Goal: Complete application form: Complete application form

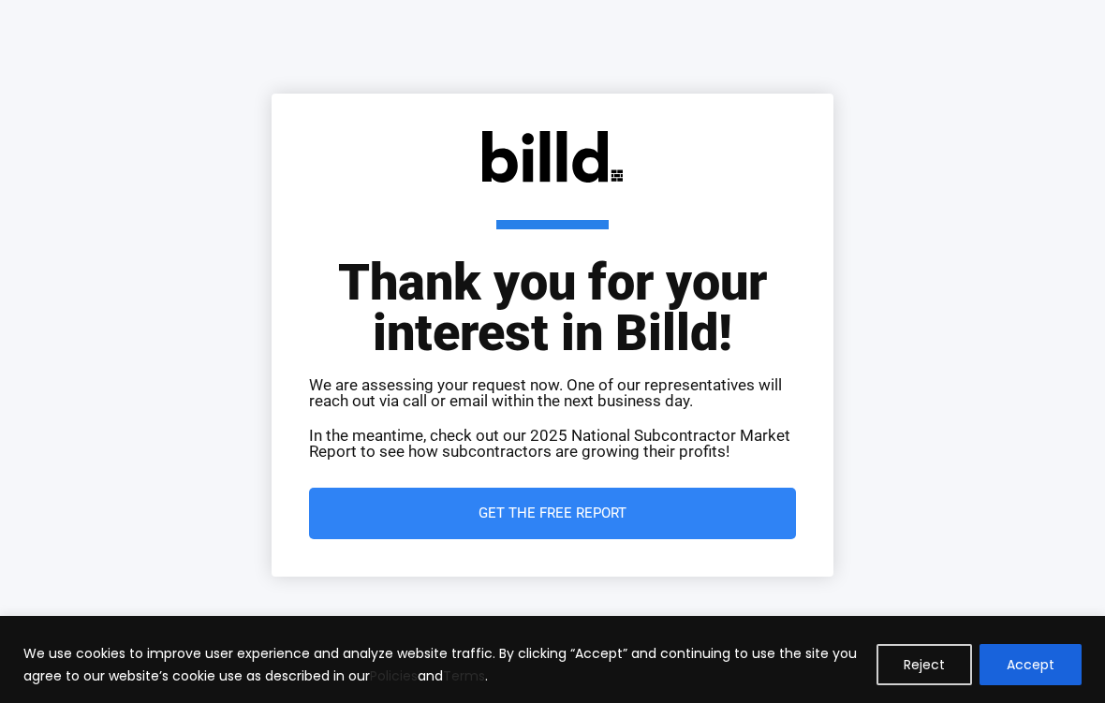
scroll to position [312, 0]
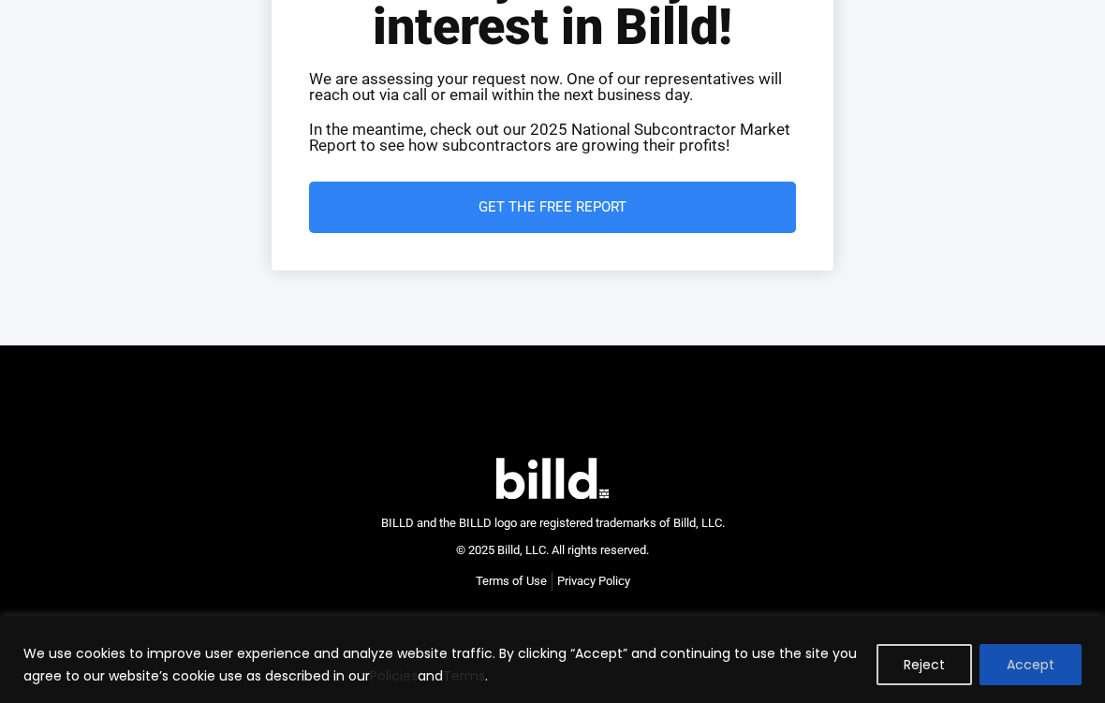
click at [1034, 669] on button "Accept" at bounding box center [1031, 664] width 102 height 41
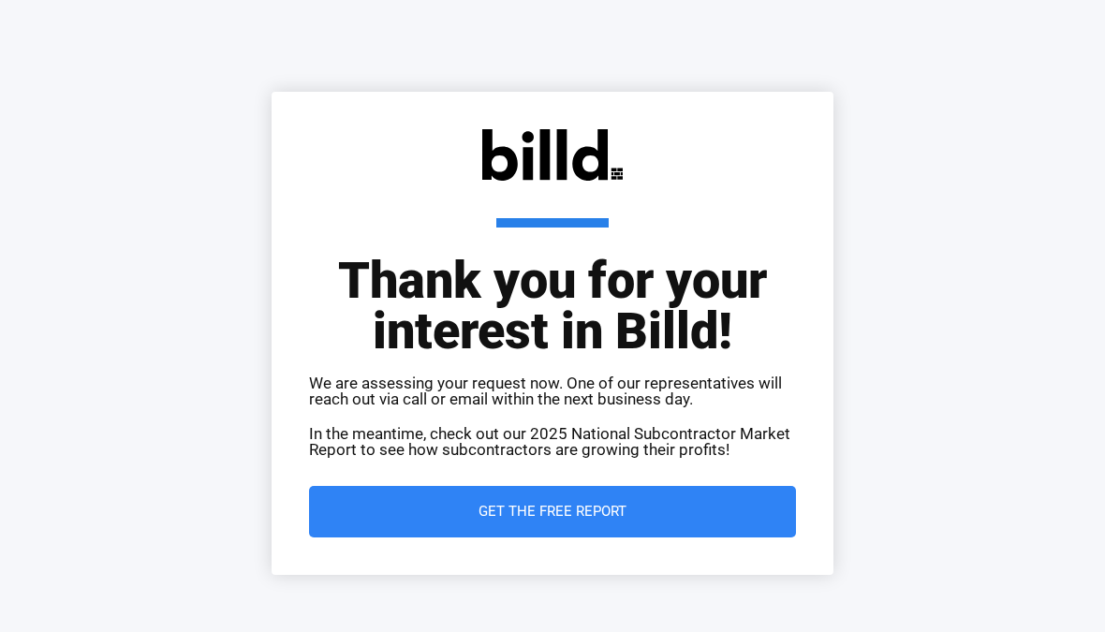
scroll to position [0, 0]
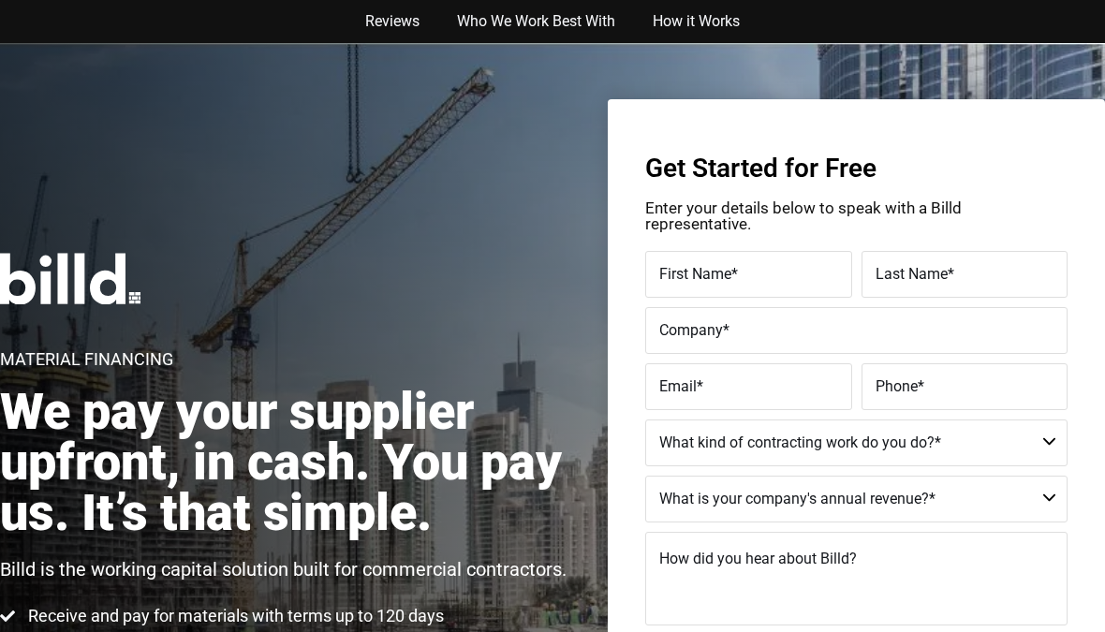
click at [789, 278] on label "First Name *" at bounding box center [748, 274] width 179 height 27
click at [789, 278] on input "First Name *" at bounding box center [748, 274] width 207 height 47
type input "[PERSON_NAME]"
click at [945, 271] on span "Last Name" at bounding box center [912, 274] width 72 height 18
click at [945, 271] on input "Last Name *" at bounding box center [965, 274] width 207 height 47
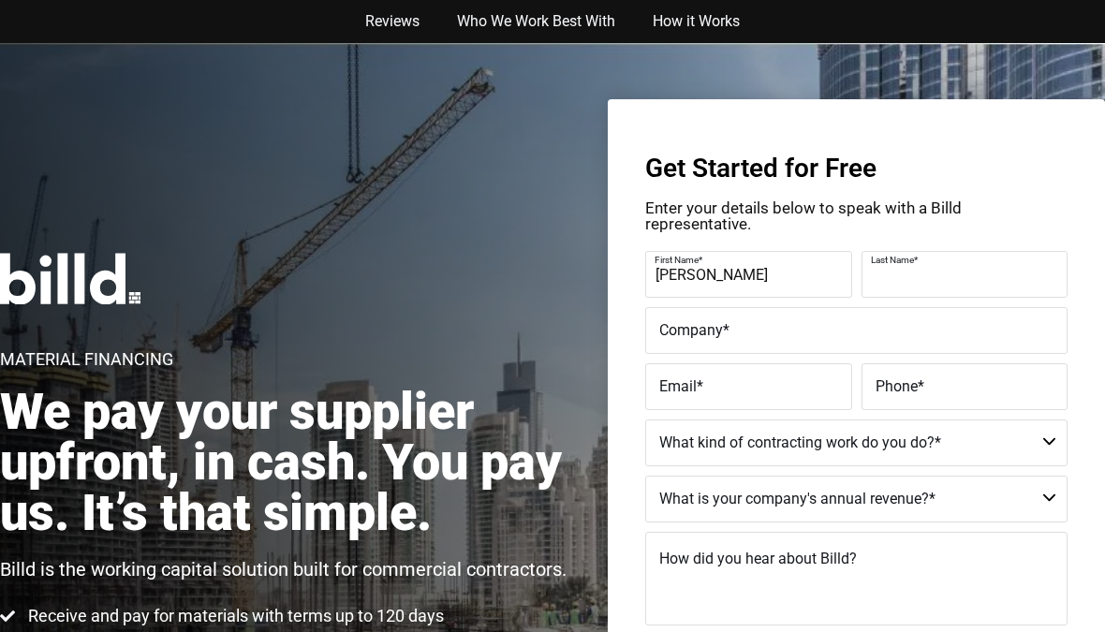
type input "Romayor"
type input "Pacific Partitions Commercial"
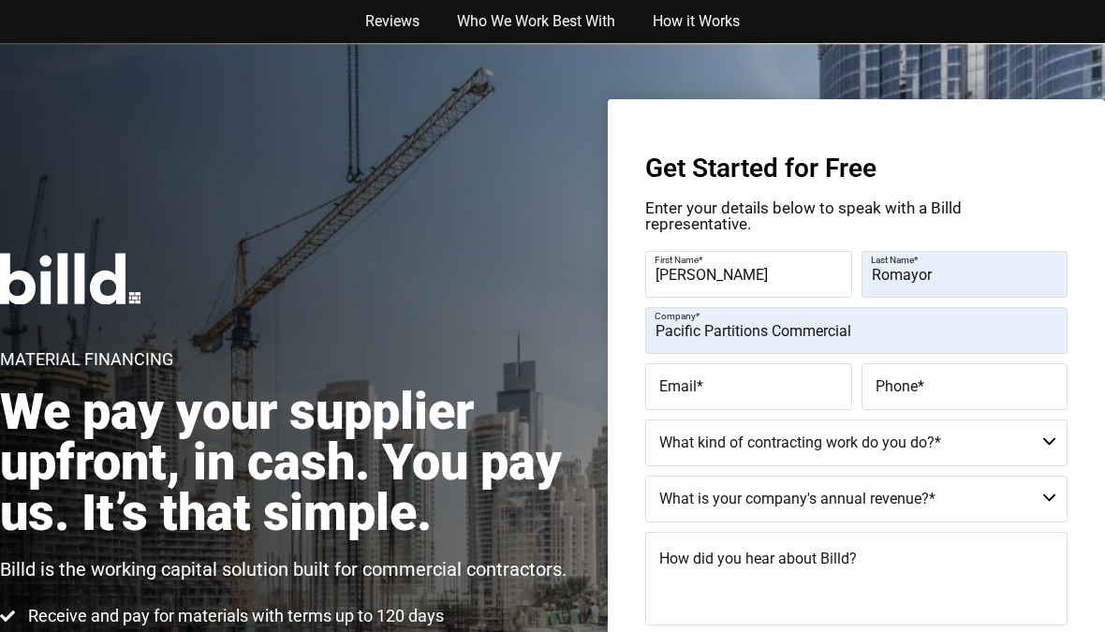
type input "[PERSON_NAME][EMAIL_ADDRESS][DOMAIN_NAME]"
type input "15038490424"
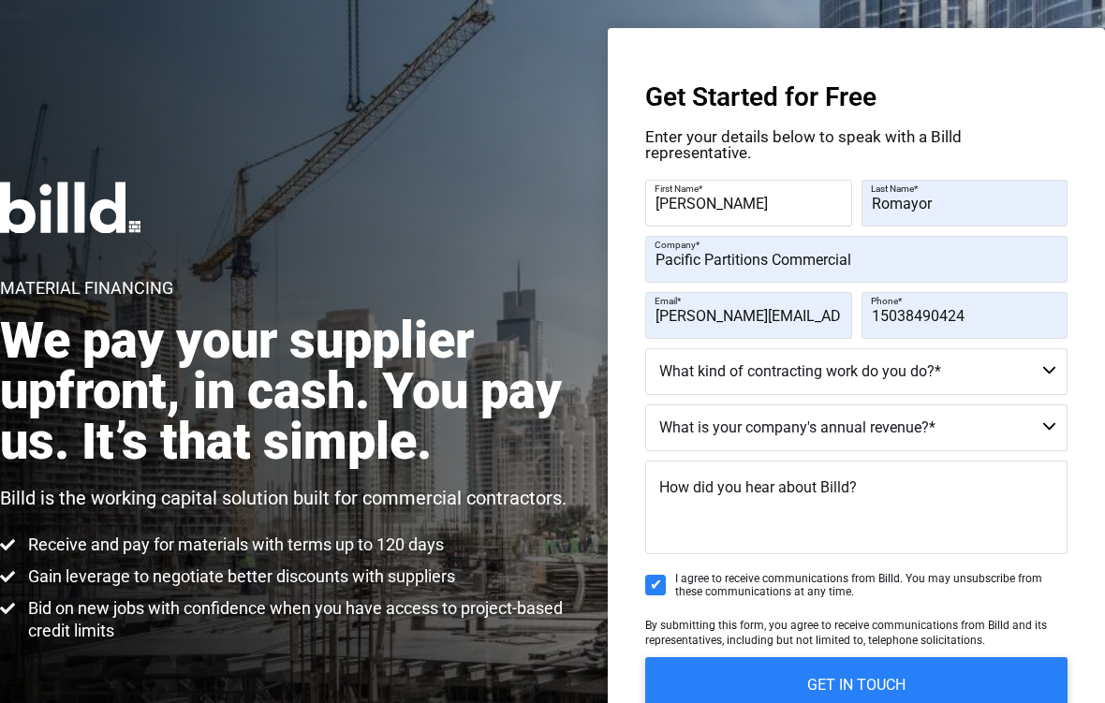
scroll to position [73, 0]
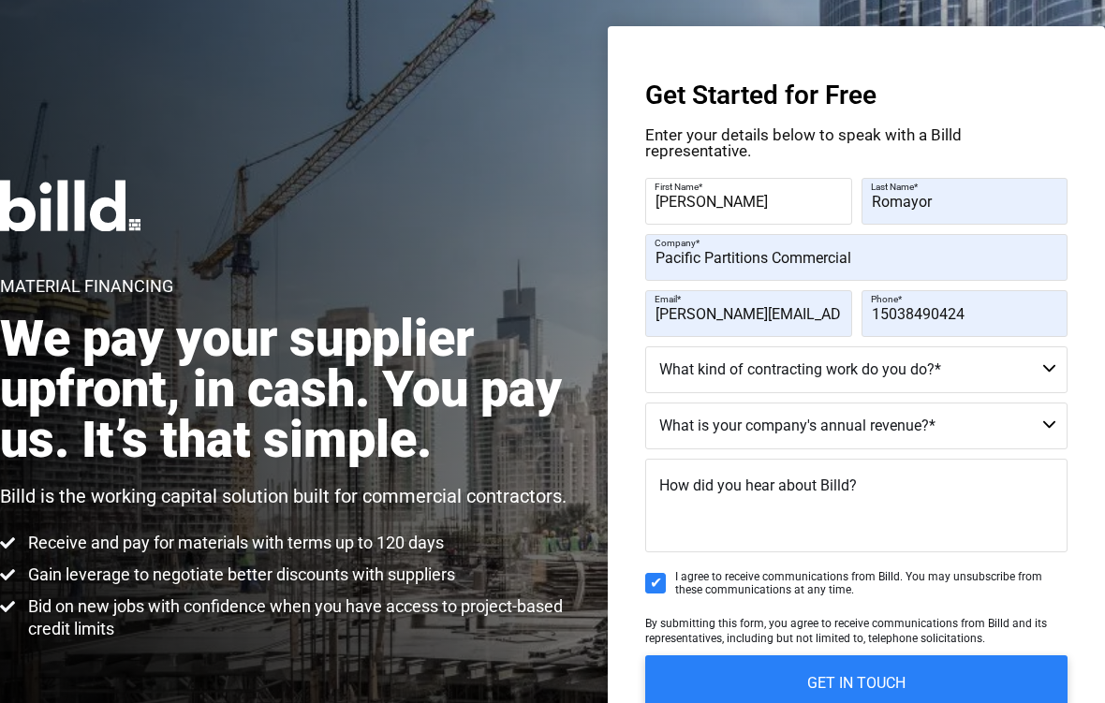
click at [1052, 368] on select "Commercial Commercial and Residential Residential Not a Contractor" at bounding box center [856, 370] width 422 height 47
select select "Commercial"
click at [1051, 426] on select "$40M + $25M - $40M $8M - $25M $4M - $8M $2M - $4M $1M - $2M Less than $1M" at bounding box center [856, 426] width 422 height 47
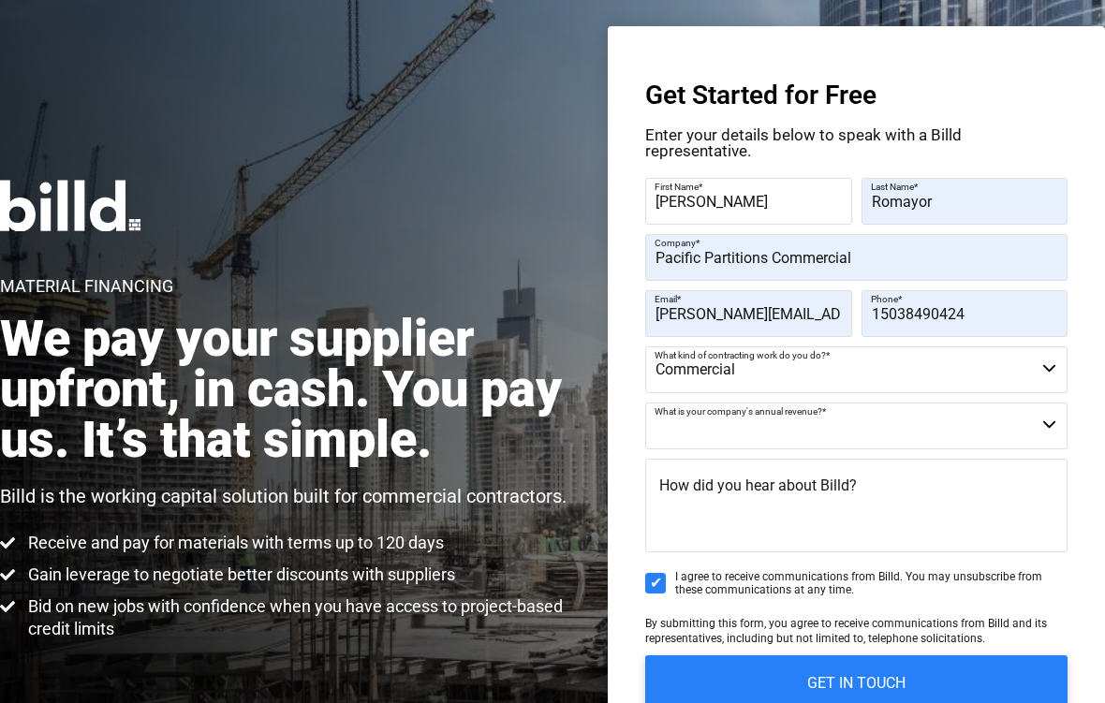
select select "$1M - $2M"
click at [980, 515] on textarea "How did you hear about Billd?" at bounding box center [856, 506] width 422 height 94
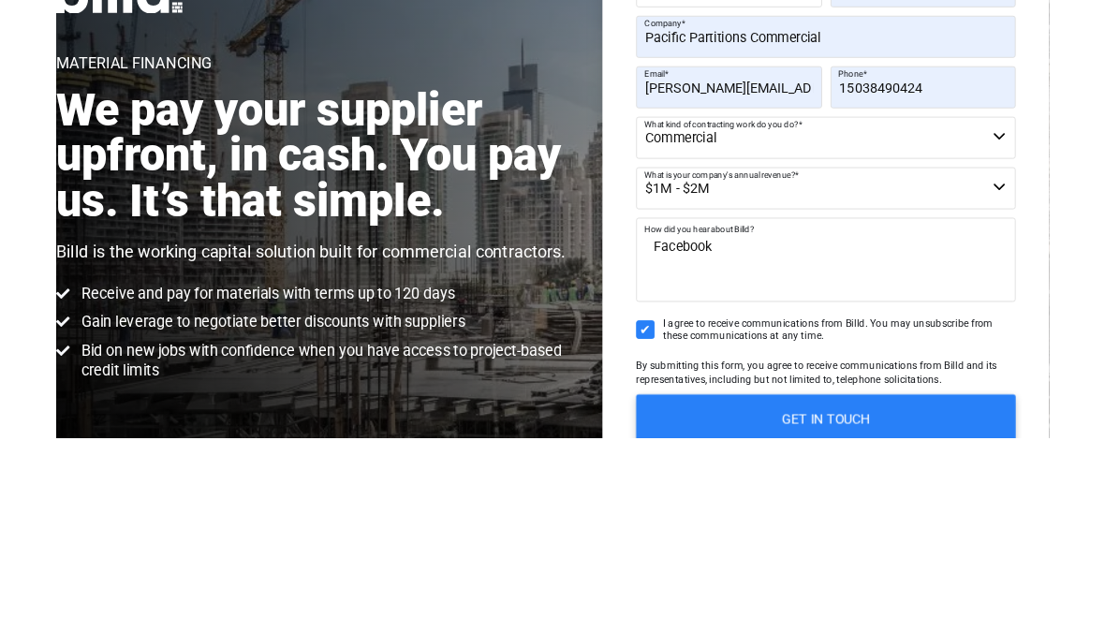
scroll to position [184, 0]
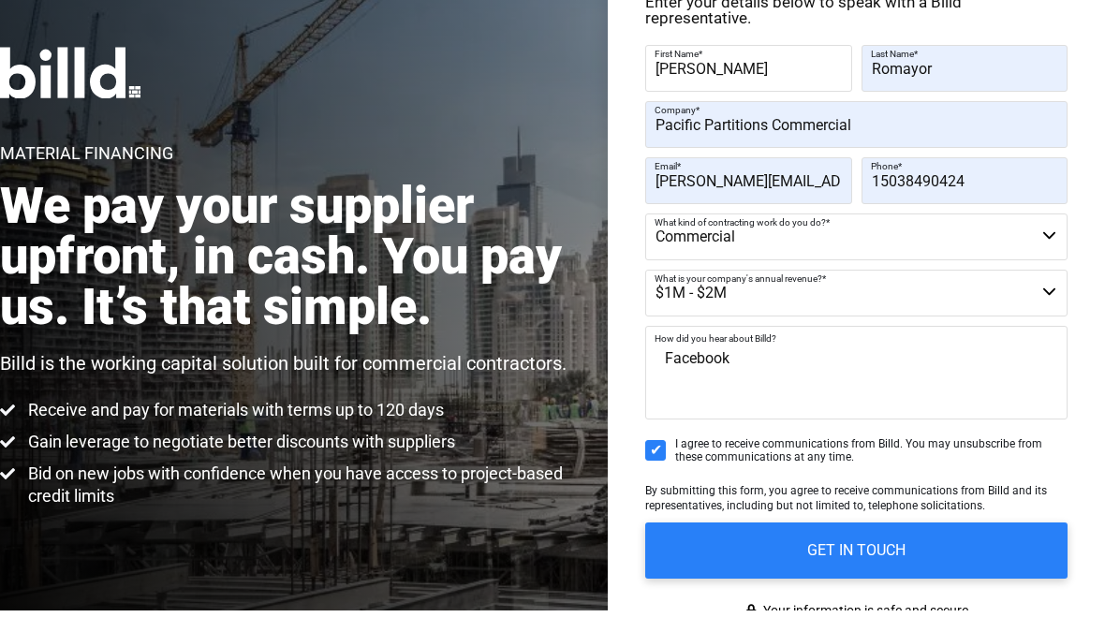
type textarea "Facebook"
click at [897, 176] on label "Phone *" at bounding box center [963, 189] width 184 height 27
click at [897, 180] on input "15038490424" at bounding box center [965, 203] width 207 height 47
click at [874, 176] on label "Phone *" at bounding box center [963, 189] width 184 height 27
click at [874, 180] on input "5038490424" at bounding box center [965, 203] width 207 height 47
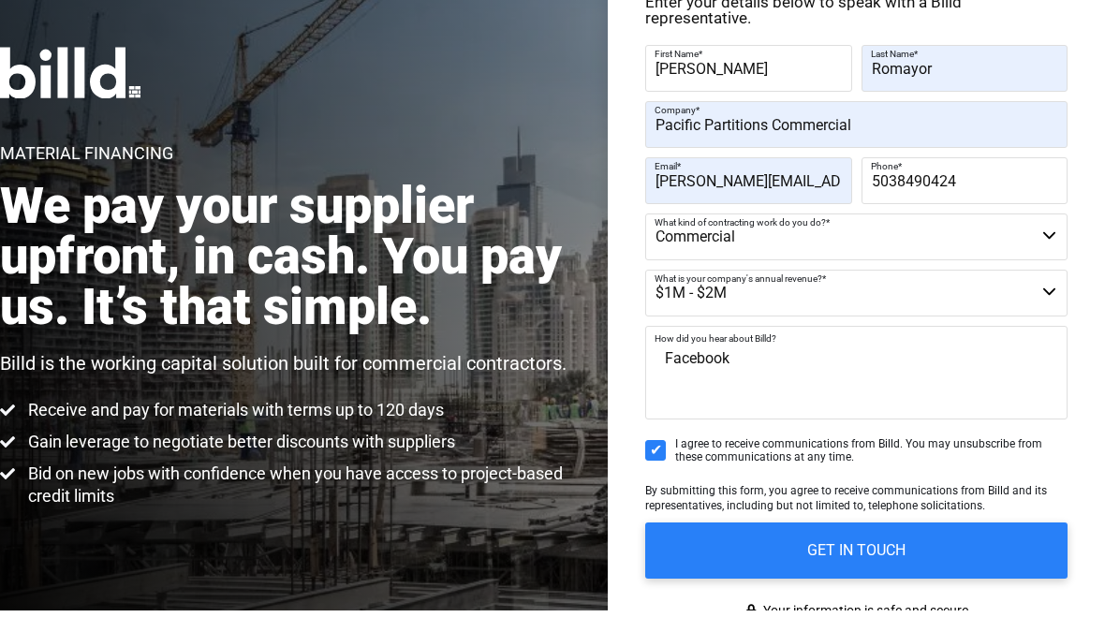
type input "(503) 849-0424"
click at [779, 369] on textarea "Facebook" at bounding box center [856, 395] width 422 height 94
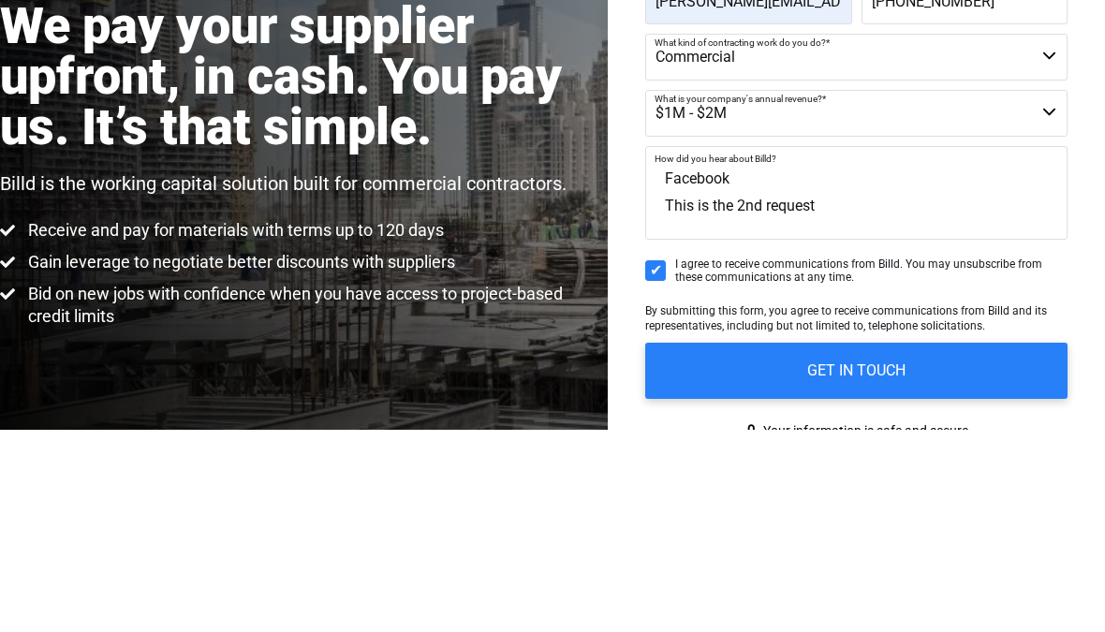
click at [760, 348] on textarea "Facebook This is the 2nd request" at bounding box center [856, 395] width 422 height 94
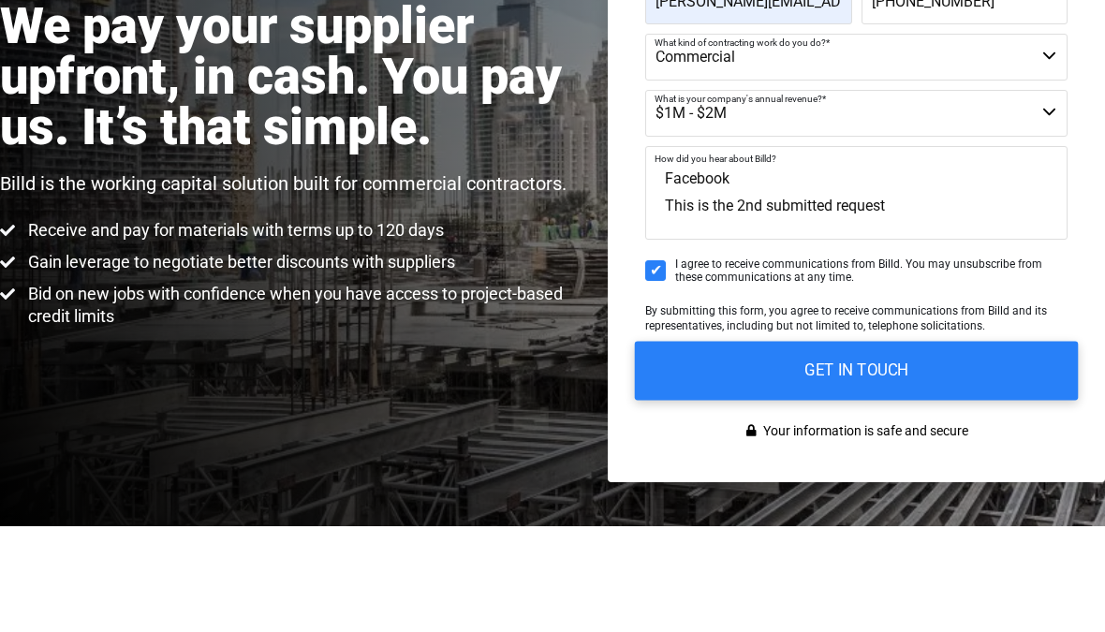
type textarea "Facebook This is the 2nd submitted request"
click at [880, 447] on input "GET IN TOUCH" at bounding box center [857, 476] width 444 height 59
